Goal: Information Seeking & Learning: Check status

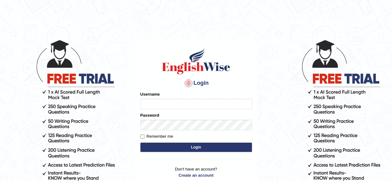
type input "simranjeetkaur_parramatta"
click at [208, 144] on button "Login" at bounding box center [196, 147] width 112 height 9
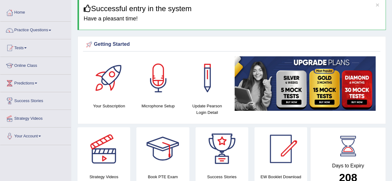
scroll to position [26, 0]
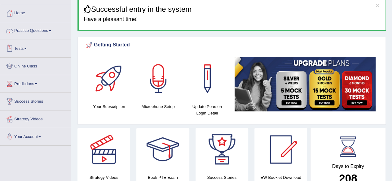
click at [42, 45] on link "Tests" at bounding box center [35, 47] width 71 height 15
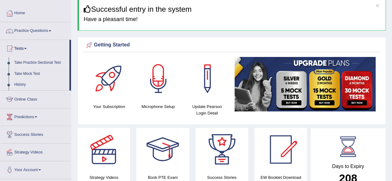
click at [41, 62] on link "Take Practice Sectional Test" at bounding box center [40, 62] width 58 height 11
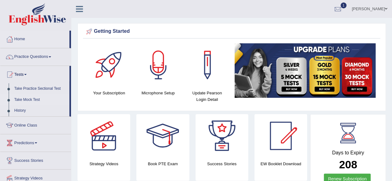
click at [36, 100] on link "Take Mock Test" at bounding box center [40, 100] width 58 height 11
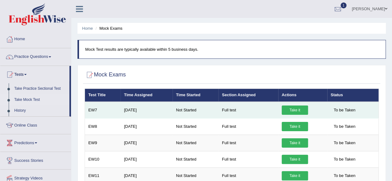
click at [296, 108] on link "Take it" at bounding box center [295, 110] width 26 height 9
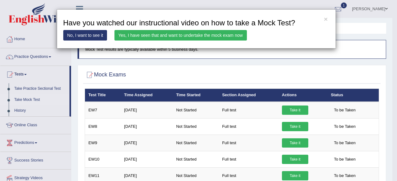
click at [178, 39] on link "Yes, I have seen that and want to undertake the mock exam now" at bounding box center [180, 35] width 132 height 11
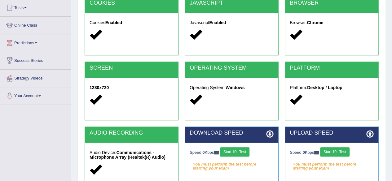
scroll to position [124, 0]
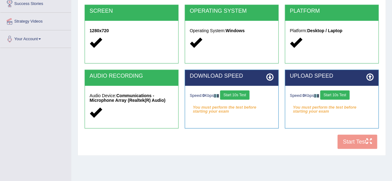
click at [246, 96] on button "Start 10s Test" at bounding box center [234, 95] width 29 height 9
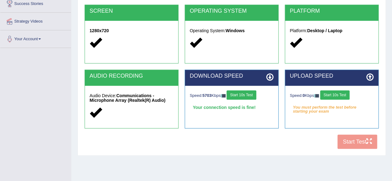
click at [339, 94] on button "Start 10s Test" at bounding box center [334, 95] width 29 height 9
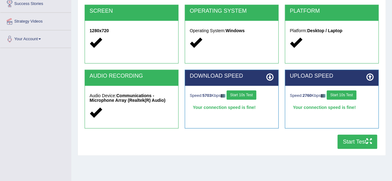
click at [355, 141] on button "Start Test" at bounding box center [358, 142] width 40 height 14
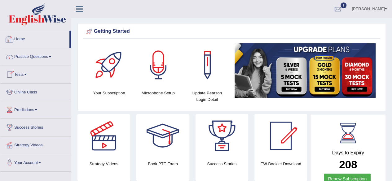
click at [21, 38] on link "Home" at bounding box center [34, 38] width 69 height 15
click at [28, 43] on link "Home" at bounding box center [34, 38] width 69 height 15
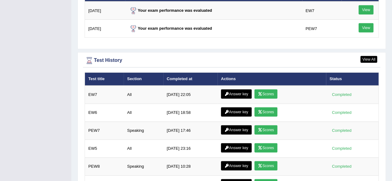
scroll to position [794, 0]
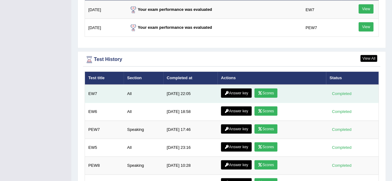
click at [264, 90] on link "Scores" at bounding box center [266, 93] width 23 height 9
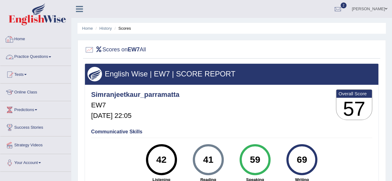
click at [23, 42] on link "Home" at bounding box center [35, 38] width 71 height 15
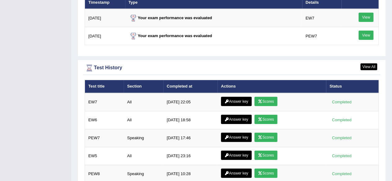
scroll to position [798, 0]
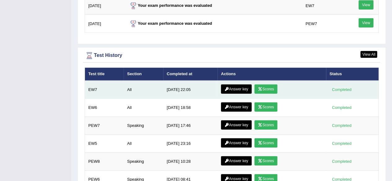
click at [239, 85] on link "Answer key" at bounding box center [236, 89] width 31 height 9
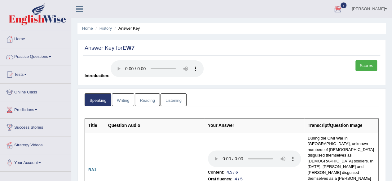
click at [125, 103] on link "Writing" at bounding box center [123, 100] width 22 height 13
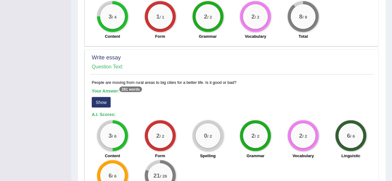
scroll to position [562, 0]
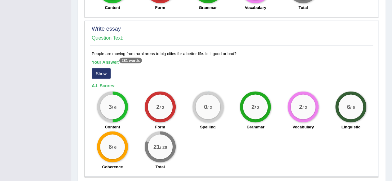
click at [104, 70] on button "Show" at bounding box center [101, 73] width 19 height 11
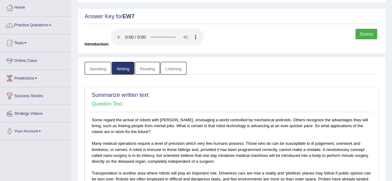
scroll to position [0, 0]
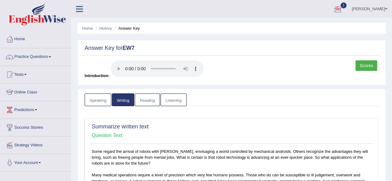
click at [147, 97] on link "Reading" at bounding box center [147, 100] width 25 height 13
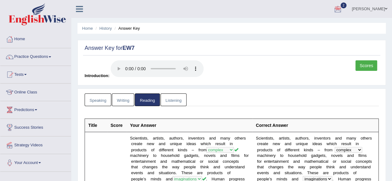
click at [175, 99] on link "Listening" at bounding box center [174, 100] width 26 height 13
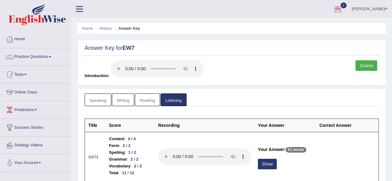
click at [364, 62] on link "Scores" at bounding box center [367, 65] width 22 height 11
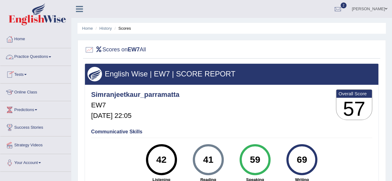
click at [23, 39] on link "Home" at bounding box center [35, 38] width 71 height 15
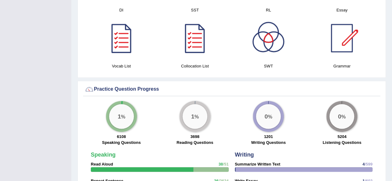
scroll to position [446, 0]
